Goal: Information Seeking & Learning: Learn about a topic

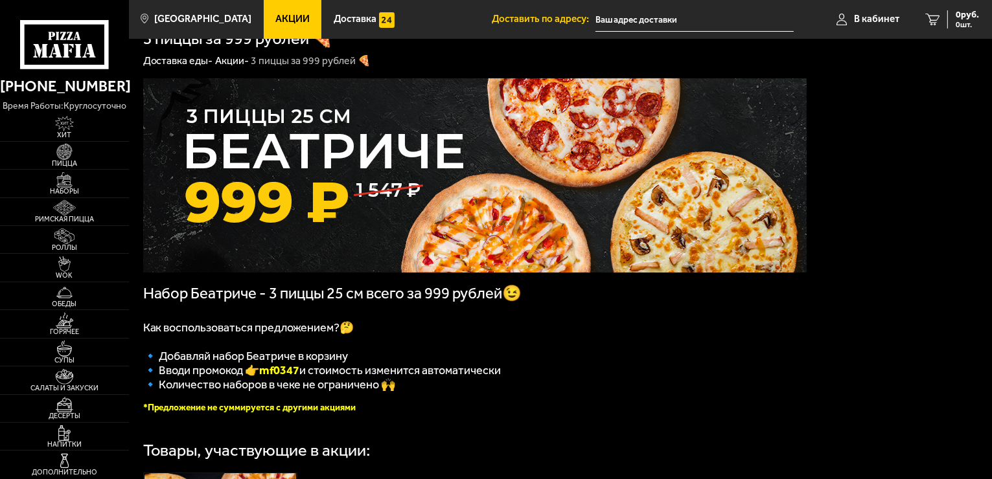
type input "[STREET_ADDRESS]"
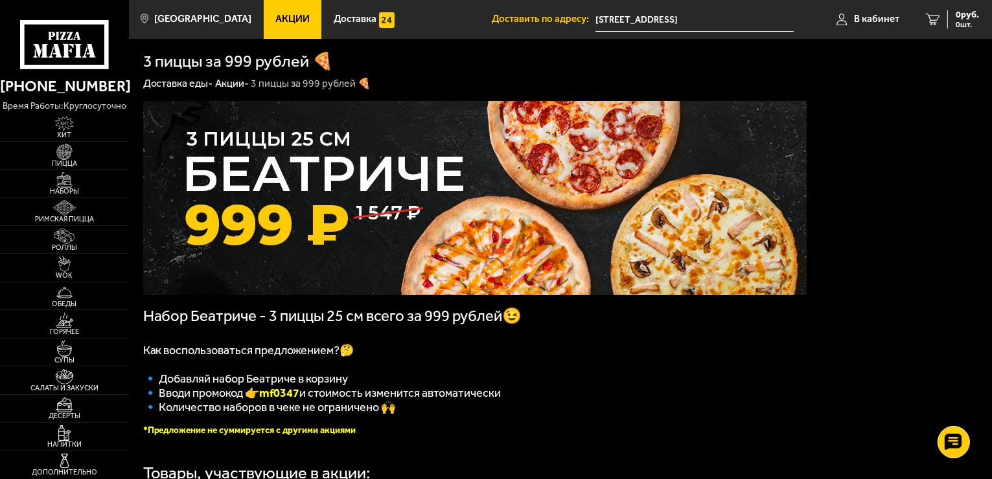
click at [277, 17] on span "Акции" at bounding box center [292, 19] width 34 height 10
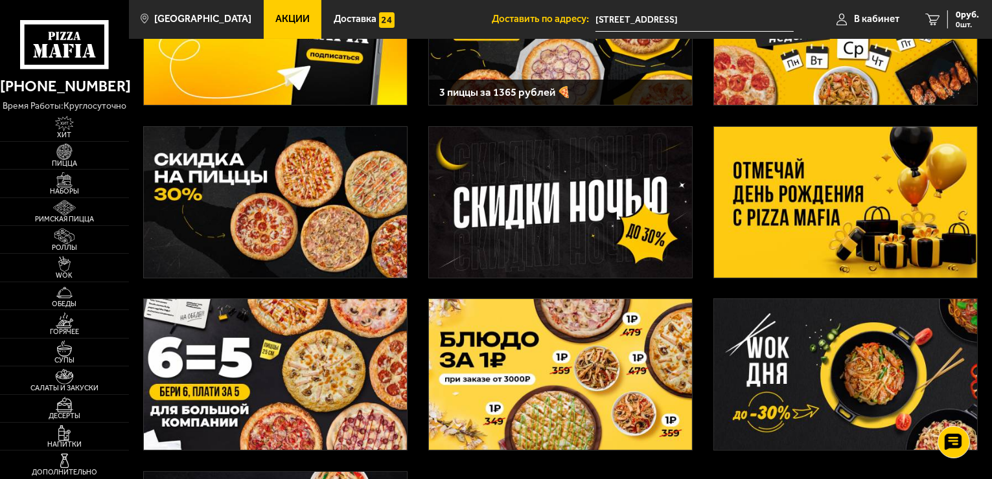
scroll to position [181, 0]
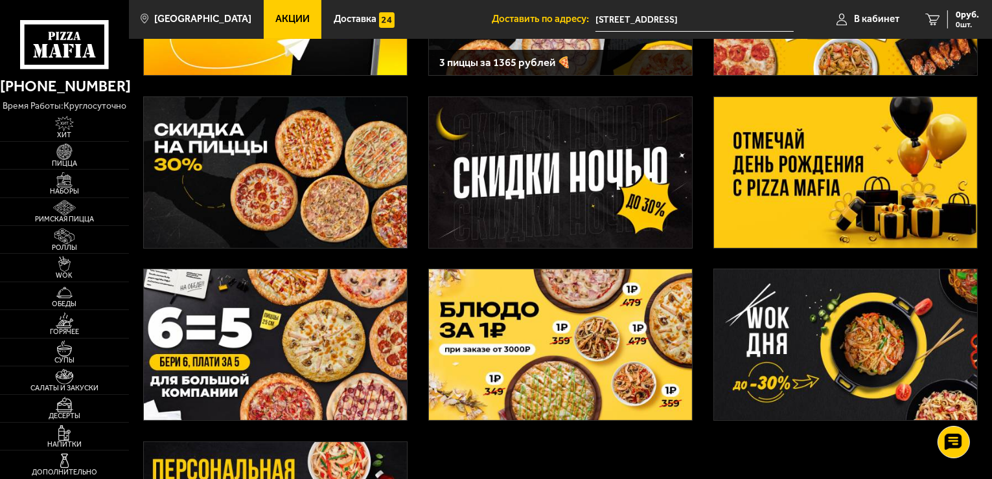
click at [350, 197] on img at bounding box center [275, 172] width 263 height 151
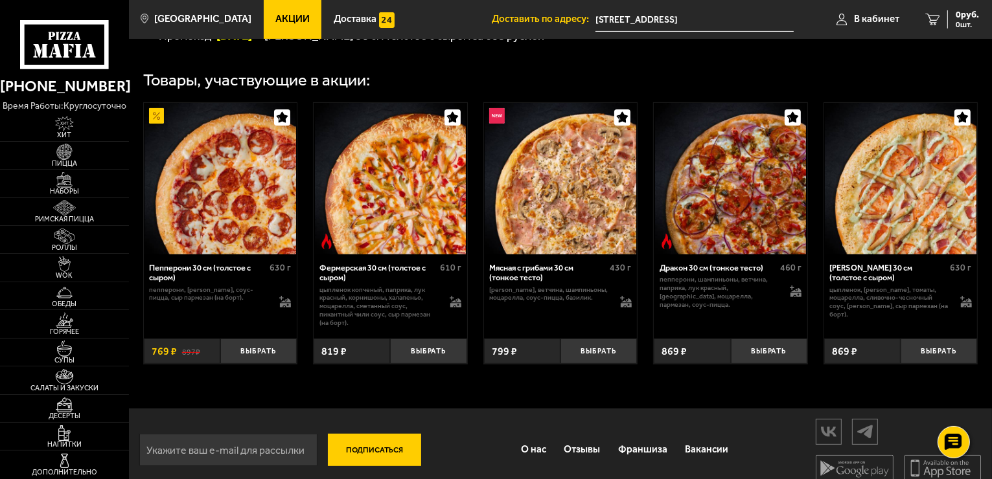
scroll to position [413, 0]
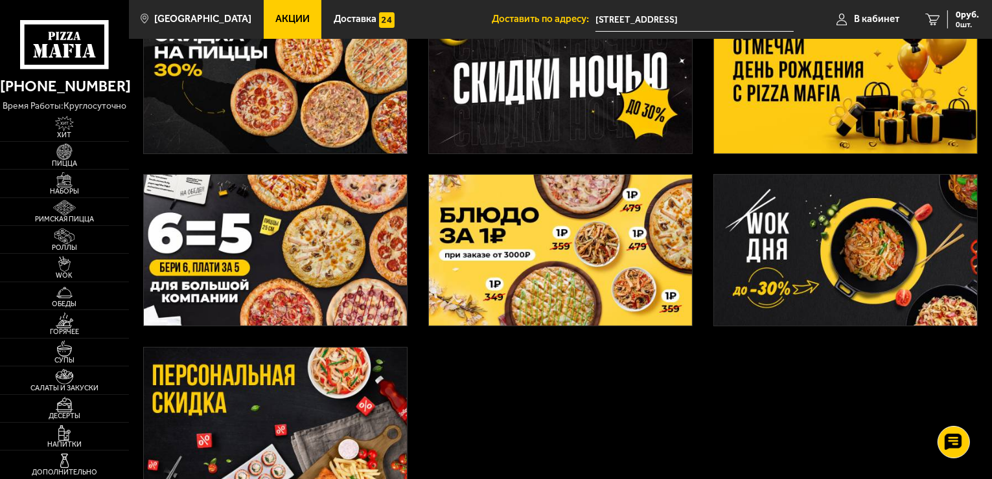
scroll to position [389, 0]
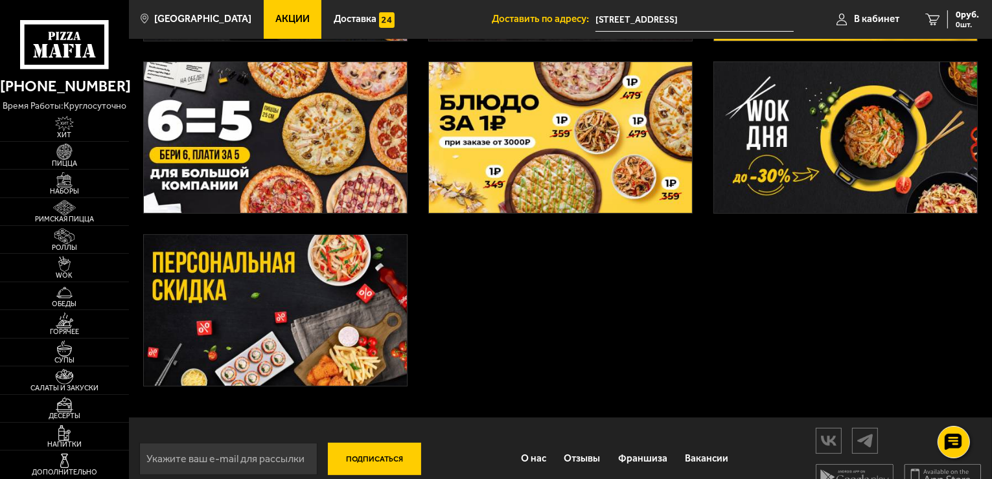
click at [225, 110] on img at bounding box center [275, 137] width 263 height 151
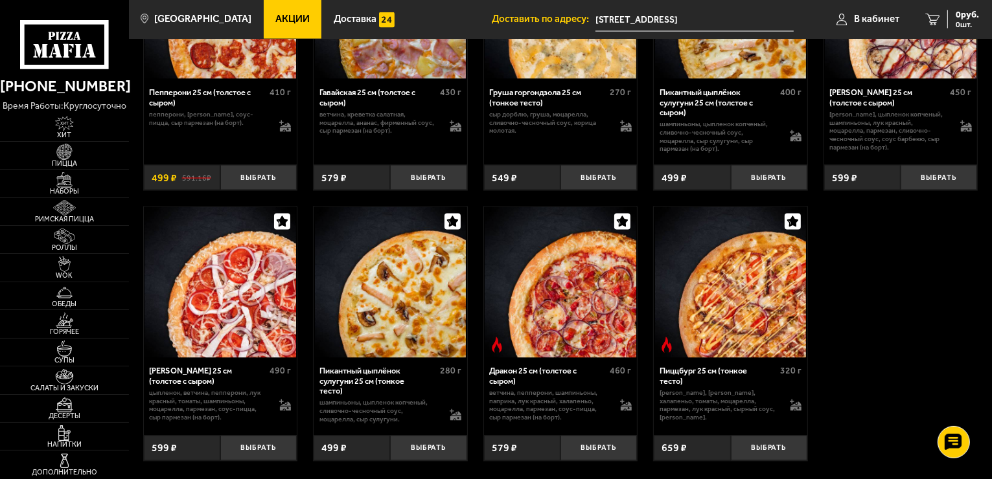
scroll to position [2307, 0]
